Goal: Find specific page/section: Find specific page/section

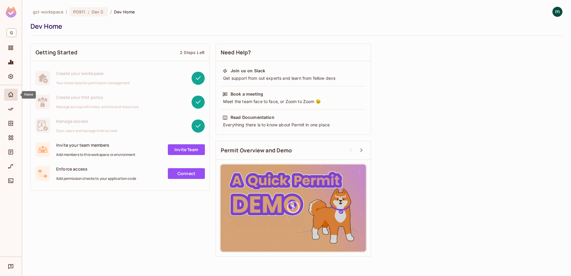
click at [8, 91] on span "Home" at bounding box center [10, 94] width 7 height 7
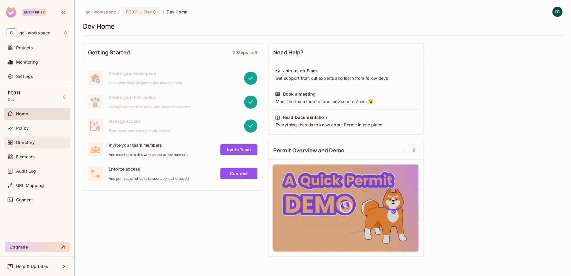
click at [20, 143] on span "Directory" at bounding box center [25, 142] width 19 height 5
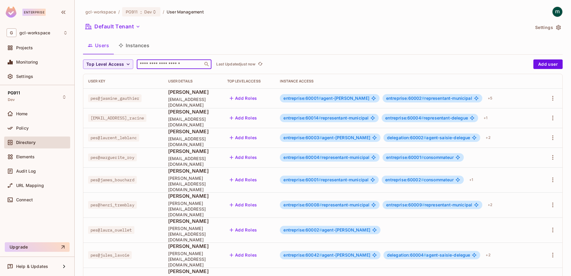
click at [160, 67] on input "text" at bounding box center [170, 64] width 63 height 6
paste input "********"
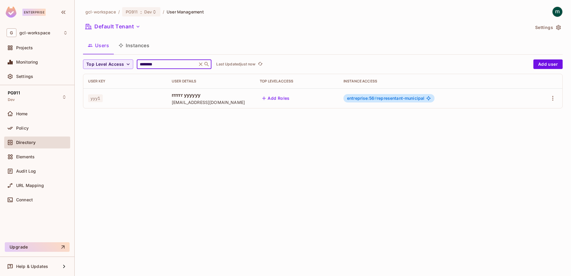
type input "********"
drag, startPoint x: 100, startPoint y: 99, endPoint x: 87, endPoint y: 99, distance: 13.1
click at [87, 99] on td "yyy1" at bounding box center [125, 98] width 84 height 20
click at [101, 99] on span "yyy1" at bounding box center [95, 98] width 15 height 8
click at [92, 99] on span "yyy1" at bounding box center [95, 98] width 15 height 8
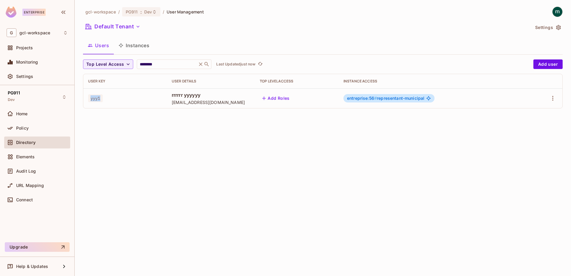
click at [90, 99] on span "yyy1" at bounding box center [95, 98] width 15 height 8
click at [145, 66] on input "********" at bounding box center [167, 64] width 57 height 6
click at [104, 101] on div "yyy1" at bounding box center [125, 98] width 74 height 6
click at [100, 99] on span "yyy1" at bounding box center [95, 98] width 15 height 8
drag, startPoint x: 100, startPoint y: 98, endPoint x: 83, endPoint y: 98, distance: 17.6
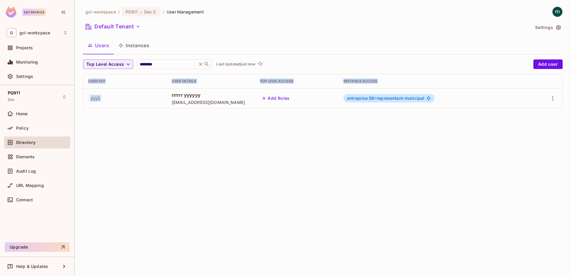
click at [83, 97] on div "gcl-workspace / PG911 : Dev / User Management Default Tenant Settings Users Ins…" at bounding box center [323, 138] width 496 height 276
drag, startPoint x: 83, startPoint y: 98, endPoint x: 95, endPoint y: 102, distance: 12.9
click at [95, 102] on span "yyy1" at bounding box center [95, 98] width 15 height 8
click at [92, 98] on span "yyy1" at bounding box center [95, 98] width 15 height 8
drag, startPoint x: 90, startPoint y: 99, endPoint x: 100, endPoint y: 98, distance: 9.9
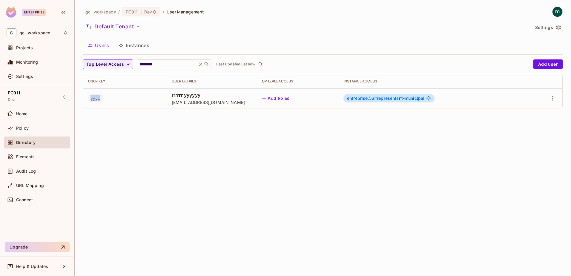
click at [100, 98] on span "yyy1" at bounding box center [95, 98] width 15 height 8
click at [95, 100] on span "yyy1" at bounding box center [95, 98] width 15 height 8
drag, startPoint x: 104, startPoint y: 98, endPoint x: 88, endPoint y: 99, distance: 15.5
click at [88, 98] on div "yyy1" at bounding box center [125, 98] width 74 height 6
click at [190, 136] on div "gcl-workspace / PG911 : Dev / User Management Default Tenant Settings Users Ins…" at bounding box center [323, 138] width 496 height 276
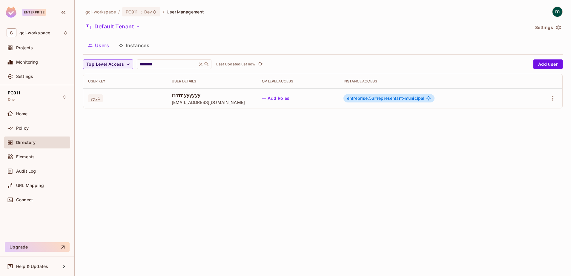
click at [265, 165] on div "gcl-workspace / PG911 : Dev / User Management Default Tenant Settings Users Ins…" at bounding box center [323, 138] width 496 height 276
drag, startPoint x: 102, startPoint y: 99, endPoint x: 90, endPoint y: 100, distance: 12.0
click at [90, 100] on span "yyy1" at bounding box center [95, 98] width 15 height 8
click at [232, 187] on div "gcl-workspace / PG911 : Dev / User Management Default Tenant Settings Users Ins…" at bounding box center [323, 138] width 496 height 276
